Goal: Task Accomplishment & Management: Complete application form

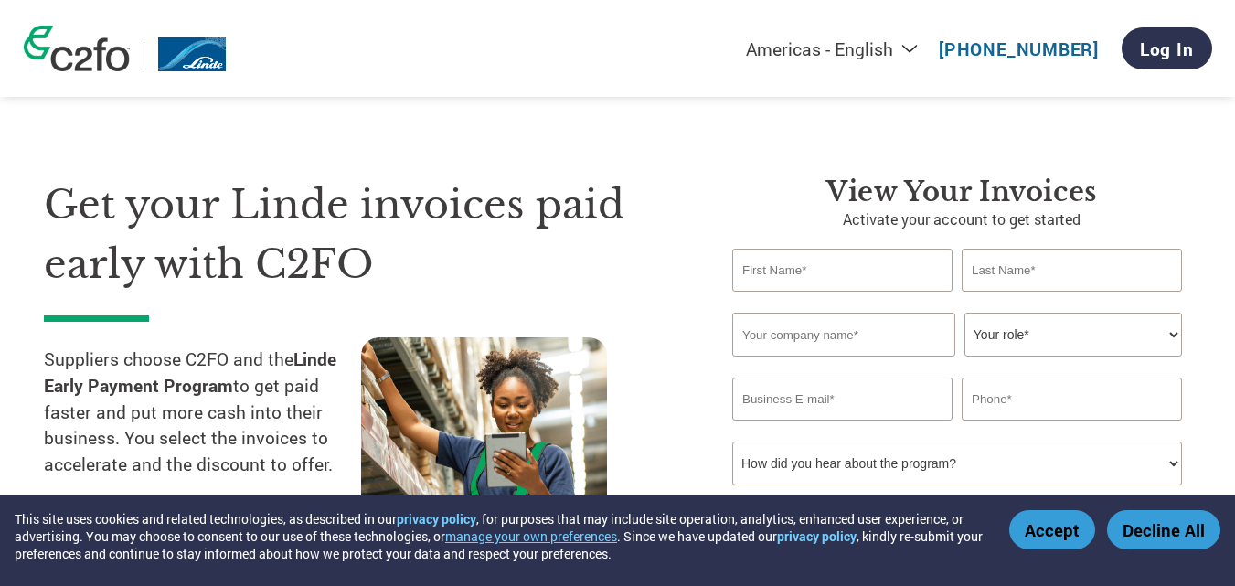
click at [1064, 519] on button "Accept" at bounding box center [1052, 529] width 86 height 39
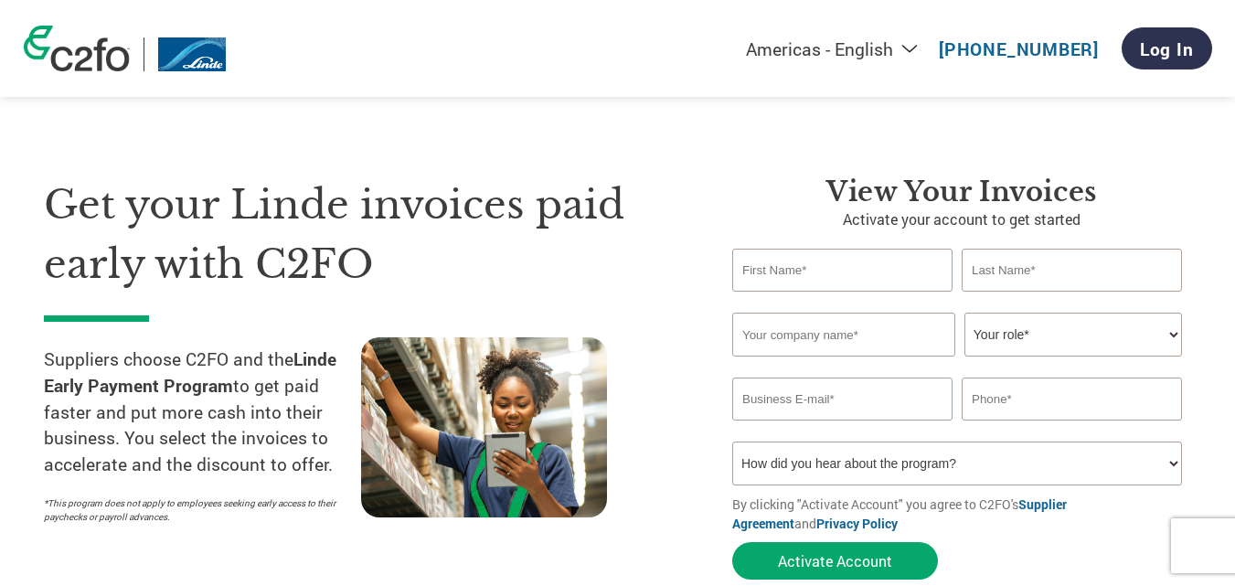
click at [816, 278] on input "text" at bounding box center [842, 270] width 220 height 43
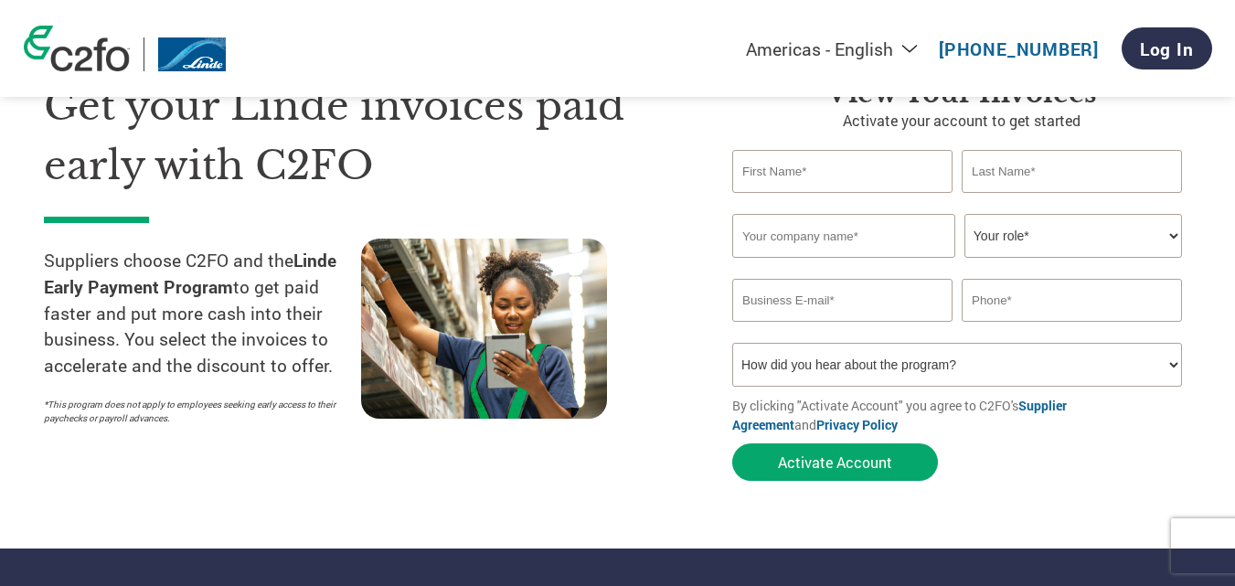
scroll to position [91, 0]
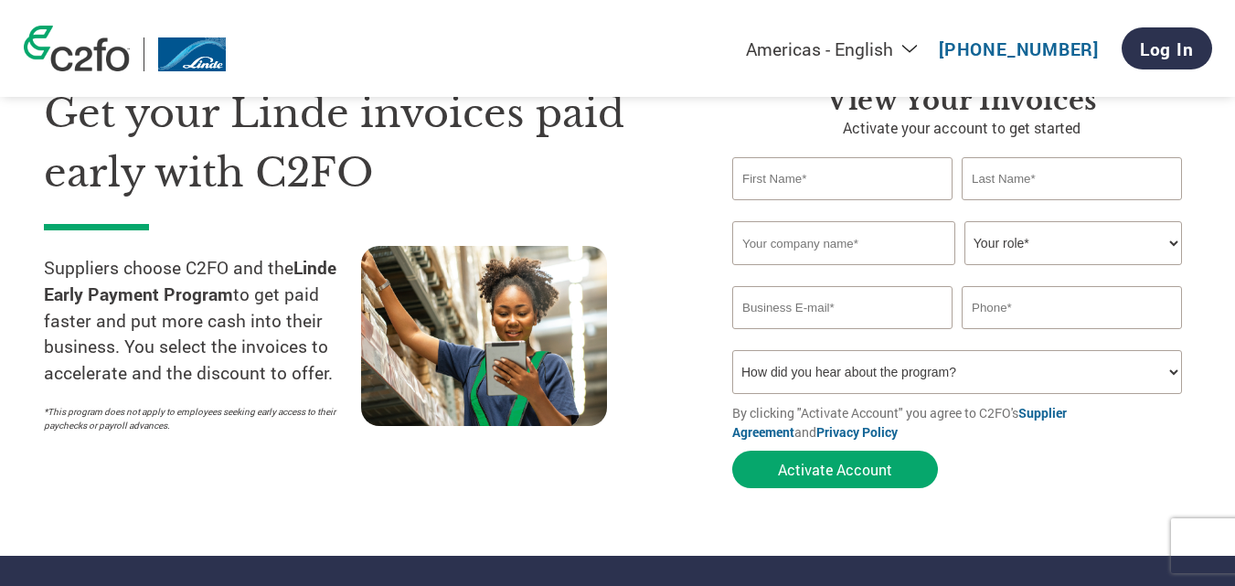
click at [750, 188] on input "text" at bounding box center [842, 178] width 220 height 43
click at [751, 251] on input "text" at bounding box center [843, 243] width 223 height 44
click at [747, 309] on input "email" at bounding box center [842, 307] width 220 height 43
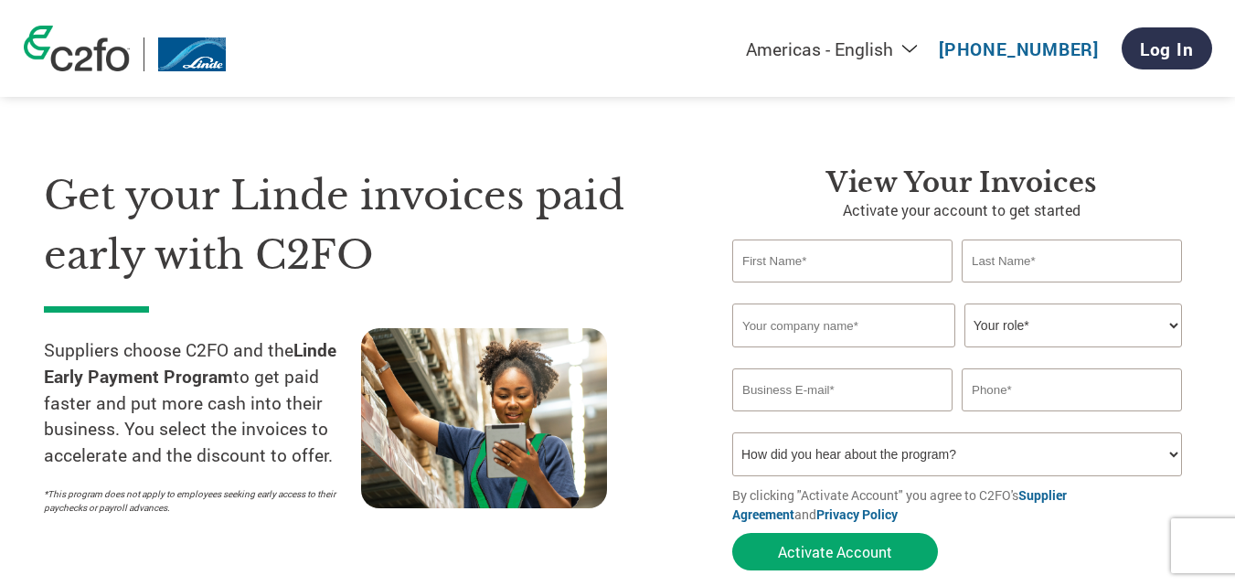
scroll to position [0, 0]
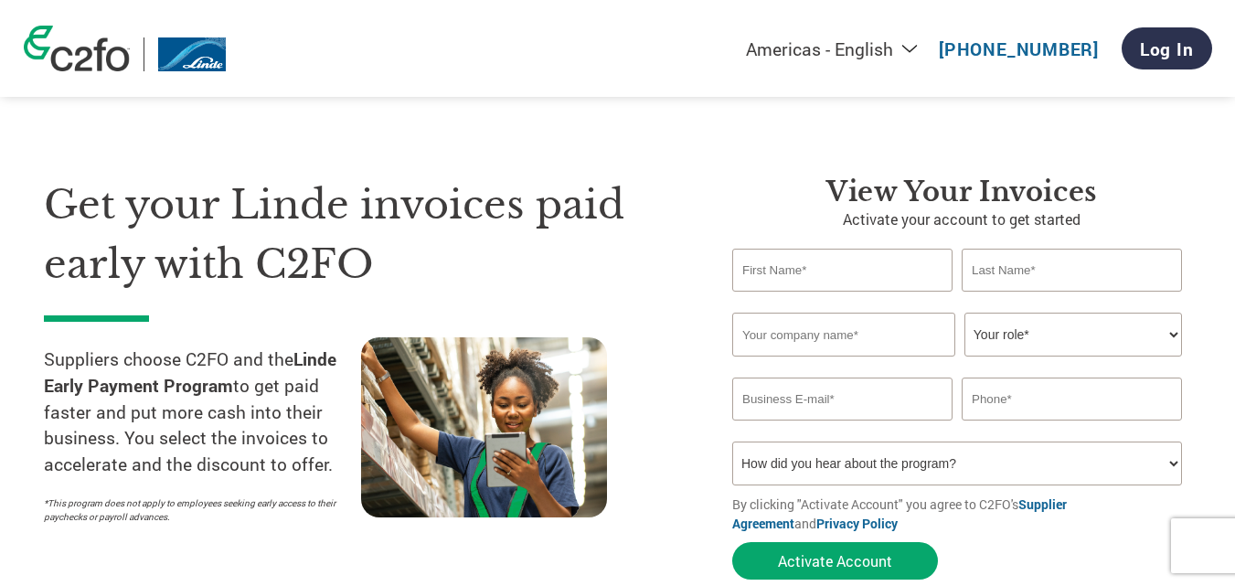
click at [776, 266] on input "text" at bounding box center [842, 270] width 220 height 43
type input "[PERSON_NAME]"
click at [992, 263] on input "text" at bounding box center [1072, 270] width 220 height 43
type input "NAYAK"
click at [748, 336] on input "text" at bounding box center [843, 335] width 223 height 44
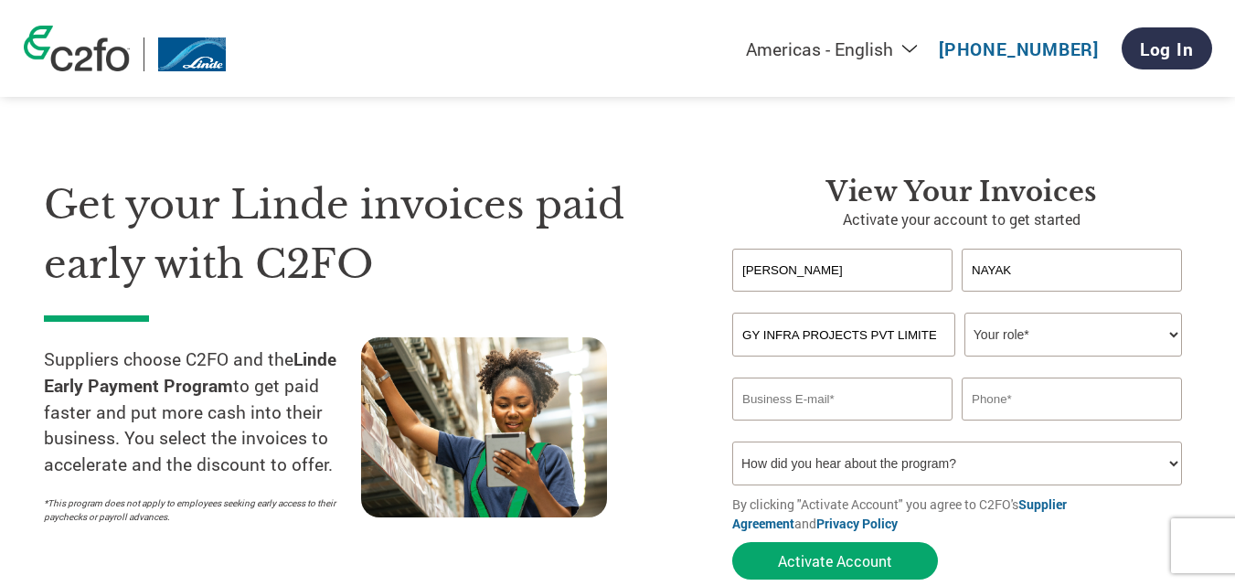
scroll to position [0, 43]
type input "ENERGY INFRA PROJECTS PVT LIMITED"
click at [1031, 336] on select "Your role* CFO Controller Credit Manager Finance Director Treasurer CEO Preside…" at bounding box center [1073, 335] width 218 height 44
select select "OFFICE_MANAGER"
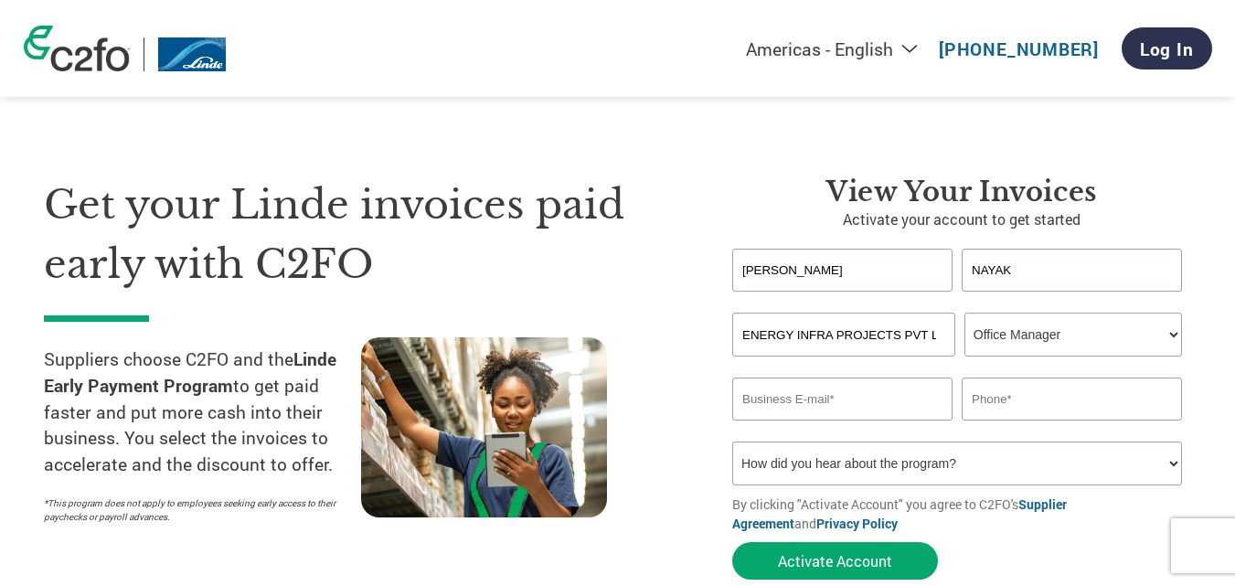
click at [964, 313] on select "Your role* CFO Controller Credit Manager Finance Director Treasurer CEO Preside…" at bounding box center [1073, 335] width 218 height 44
click at [796, 402] on input "email" at bounding box center [842, 398] width 220 height 43
type input "s"
paste input "[EMAIL_ADDRESS][DOMAIN_NAME]"
type input "[EMAIL_ADDRESS][DOMAIN_NAME]"
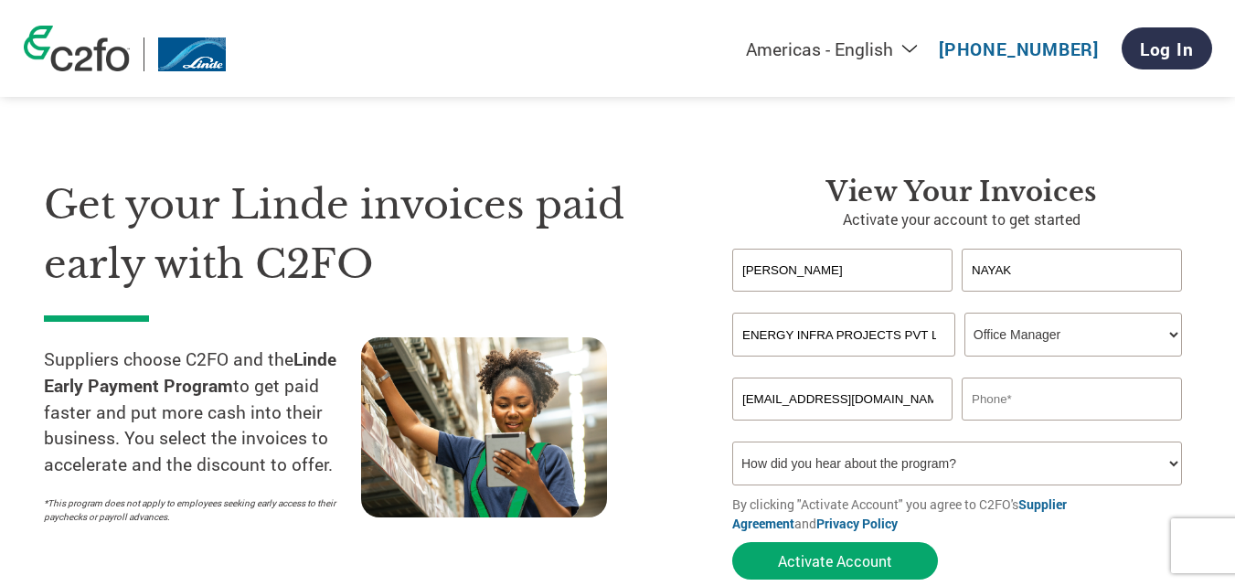
click at [1008, 400] on input "text" at bounding box center [1072, 398] width 220 height 43
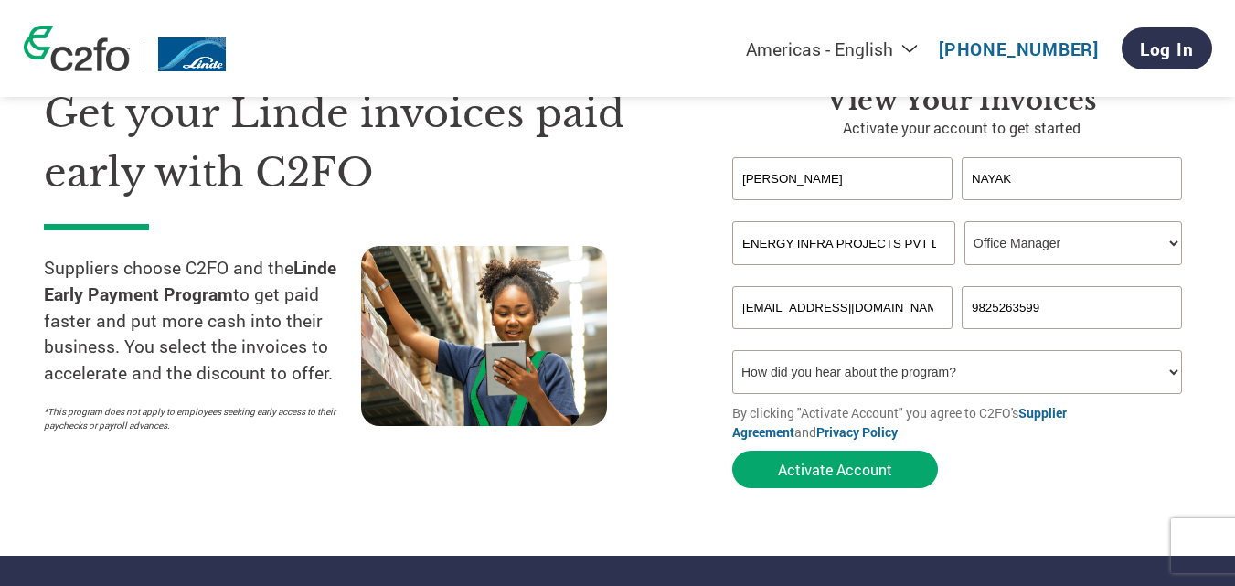
type input "9825263599"
click at [1167, 377] on select "How did you hear about the program? Received a letter Email Social Media Online…" at bounding box center [957, 372] width 450 height 44
select select "Email"
click at [732, 350] on select "How did you hear about the program? Received a letter Email Social Media Online…" at bounding box center [957, 372] width 450 height 44
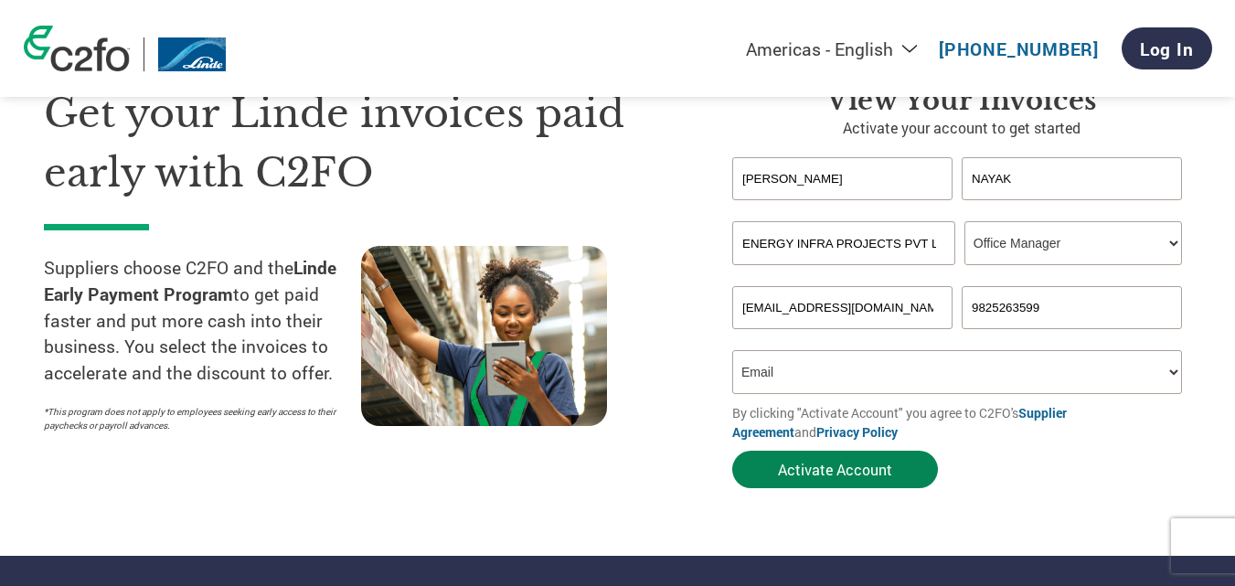
click at [840, 471] on button "Activate Account" at bounding box center [835, 469] width 206 height 37
